Goal: Information Seeking & Learning: Learn about a topic

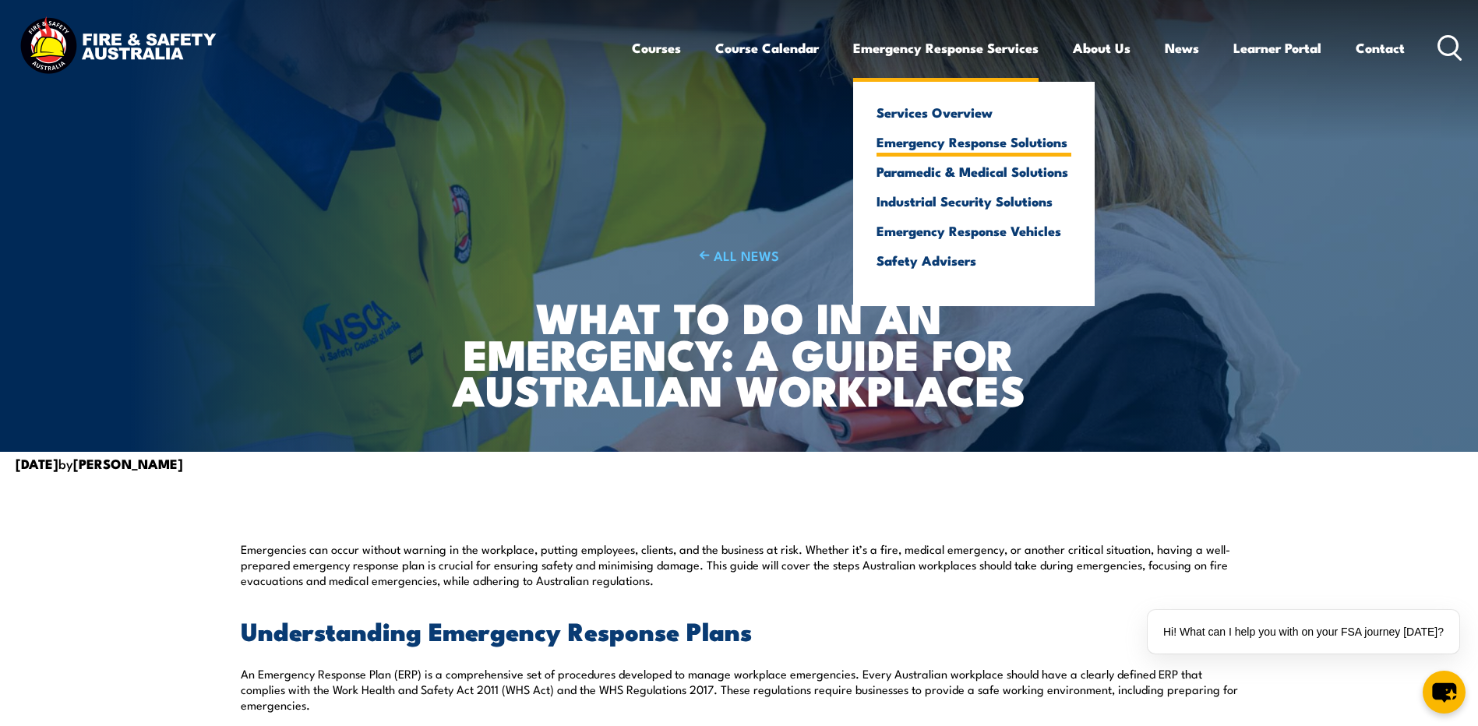
click at [991, 140] on link "Emergency Response Solutions" at bounding box center [973, 142] width 195 height 14
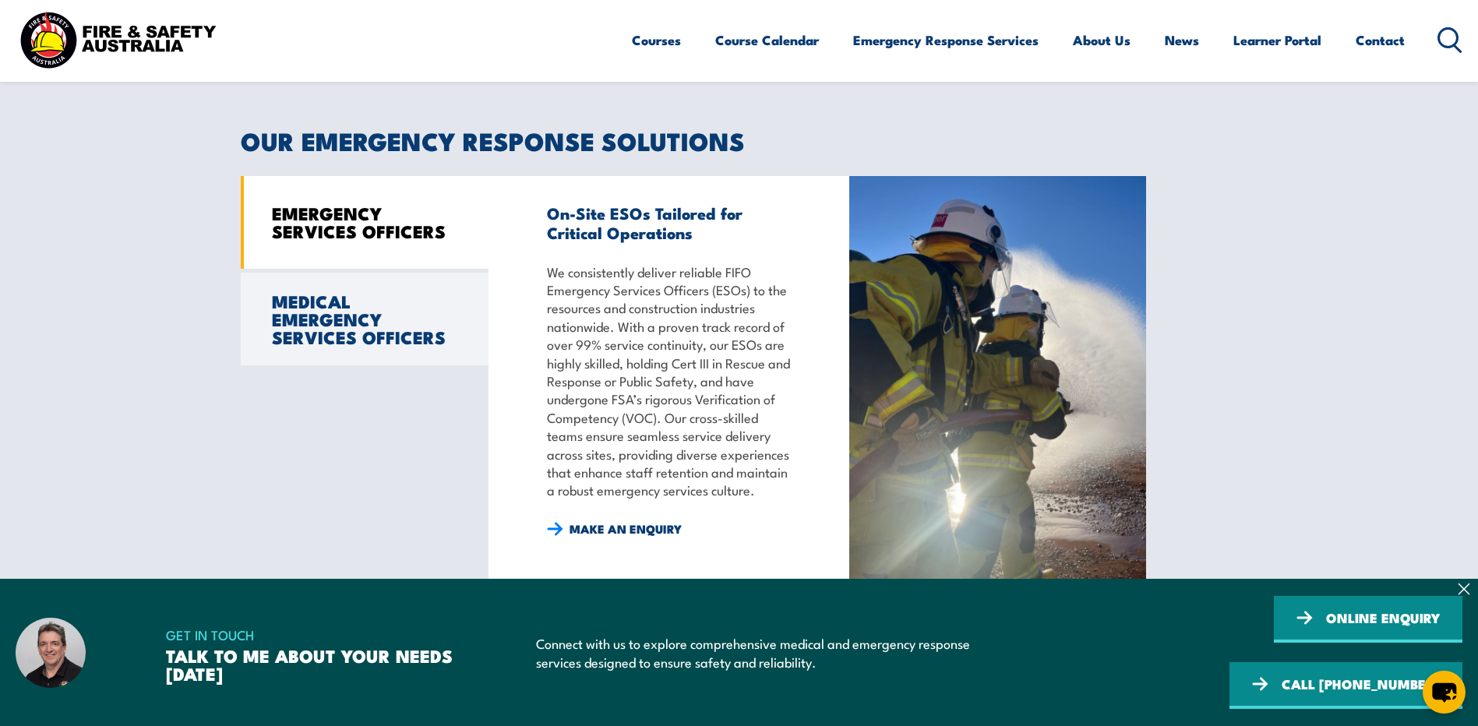
scroll to position [1273, 0]
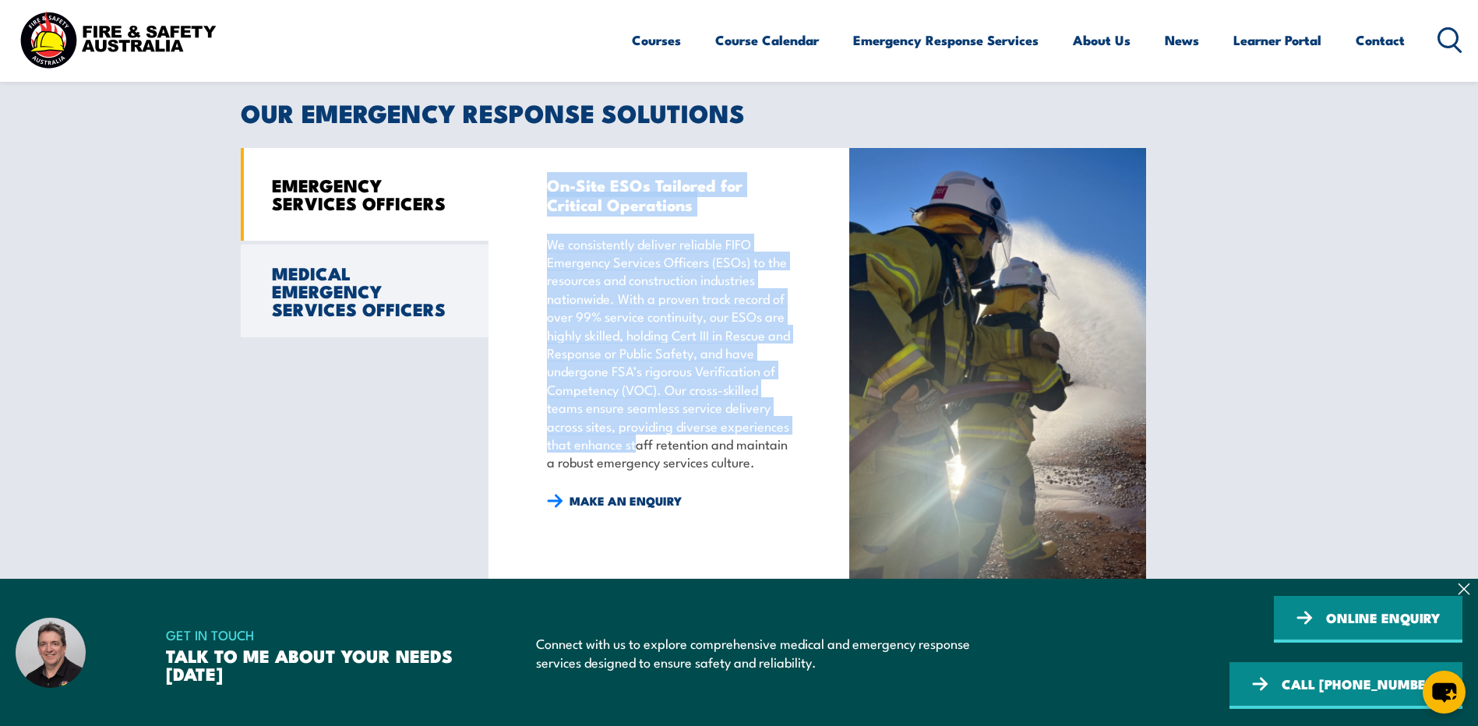
drag, startPoint x: 544, startPoint y: 199, endPoint x: 634, endPoint y: 467, distance: 282.8
click at [634, 467] on div "On-Site ESOs Tailored for Critical Operations We consistently deliver reliable …" at bounding box center [668, 371] width 361 height 446
drag, startPoint x: 634, startPoint y: 467, endPoint x: 598, endPoint y: 302, distance: 169.0
click at [598, 302] on p "We consistently deliver reliable FIFO Emergency Services Officers (ESOs) to the…" at bounding box center [669, 352] width 245 height 237
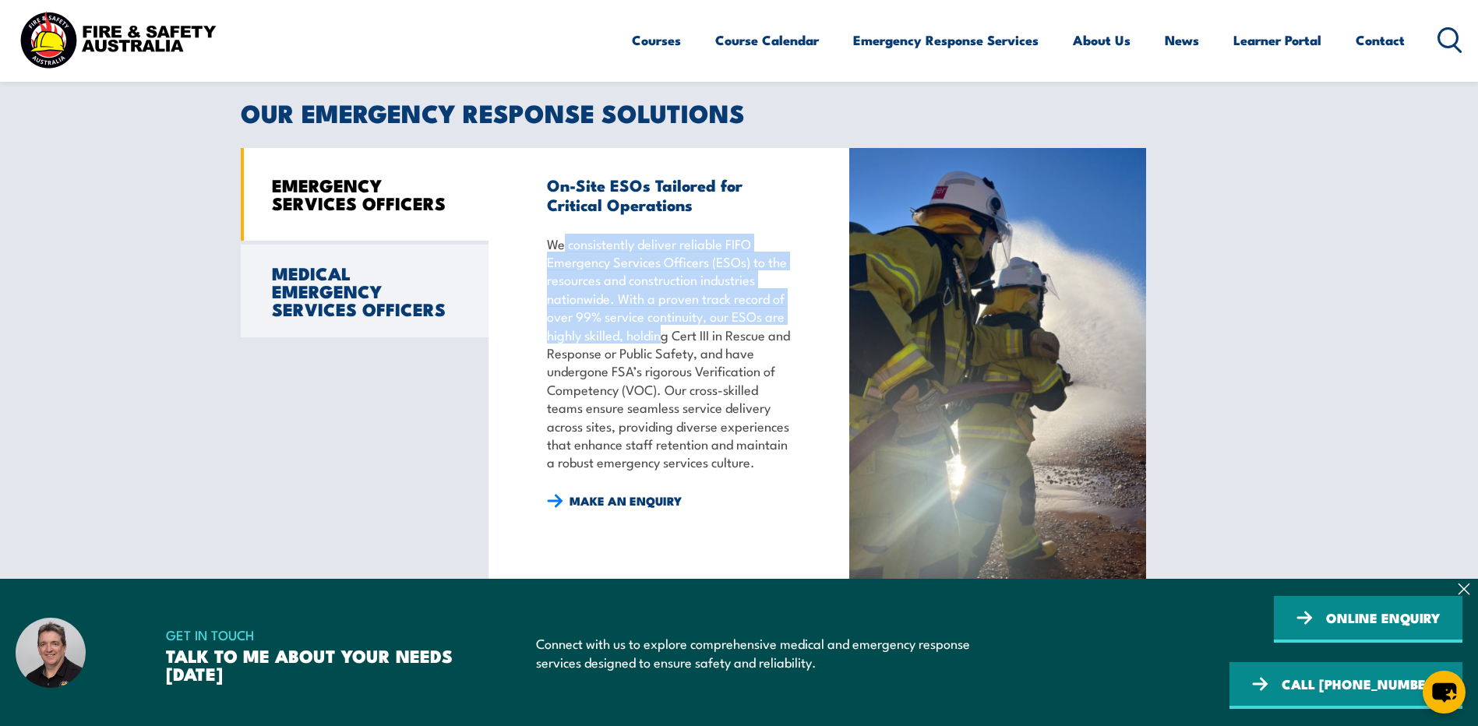
drag, startPoint x: 562, startPoint y: 259, endPoint x: 659, endPoint y: 344, distance: 129.2
click at [659, 344] on p "We consistently deliver reliable FIFO Emergency Services Officers (ESOs) to the…" at bounding box center [669, 352] width 245 height 237
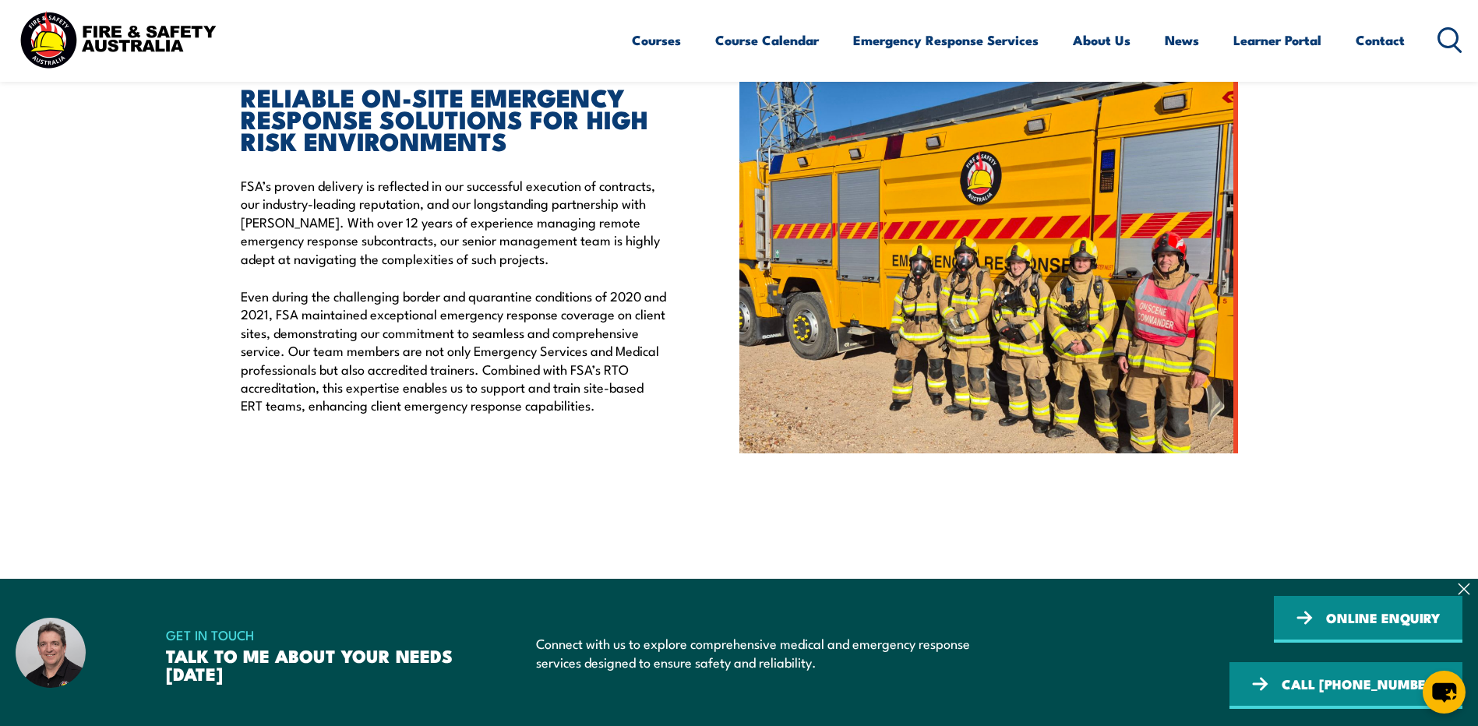
scroll to position [472, 0]
